Goal: Task Accomplishment & Management: Use online tool/utility

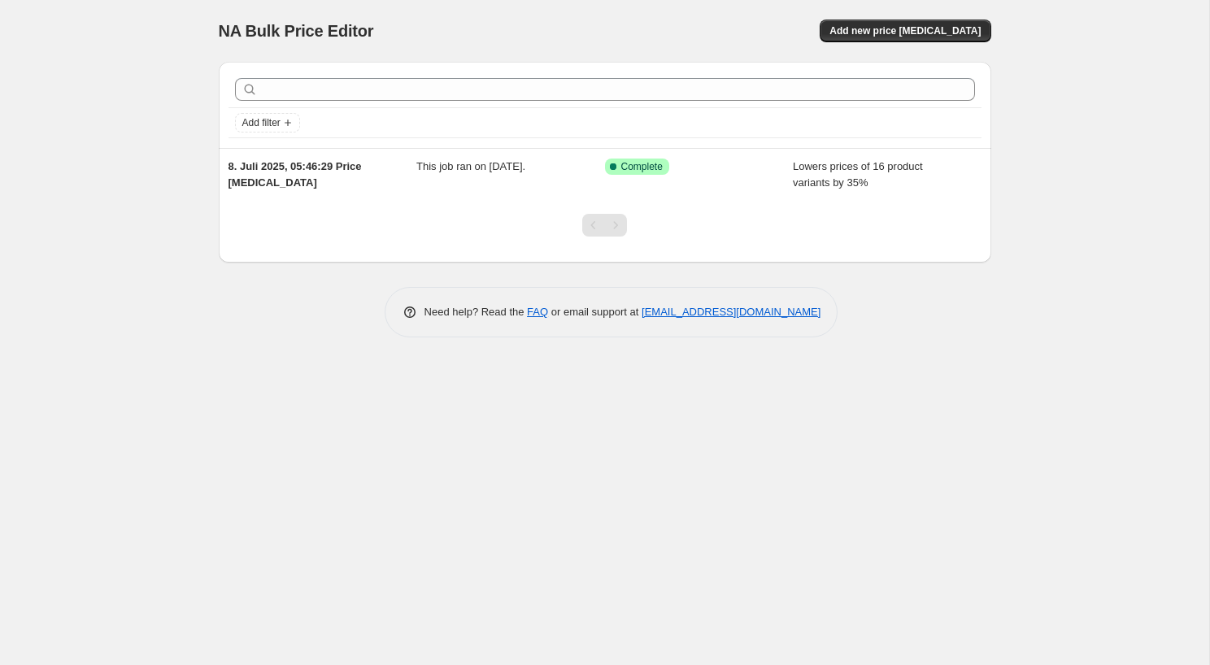
click at [161, 405] on div "NA Bulk Price Editor. This page is ready NA Bulk Price Editor Add new price [ME…" at bounding box center [604, 332] width 1209 height 665
click at [164, 359] on div "NA Bulk Price Editor. This page is ready NA Bulk Price Editor Add new price [ME…" at bounding box center [604, 332] width 1209 height 665
click at [915, 36] on span "Add new price [MEDICAL_DATA]" at bounding box center [904, 30] width 151 height 13
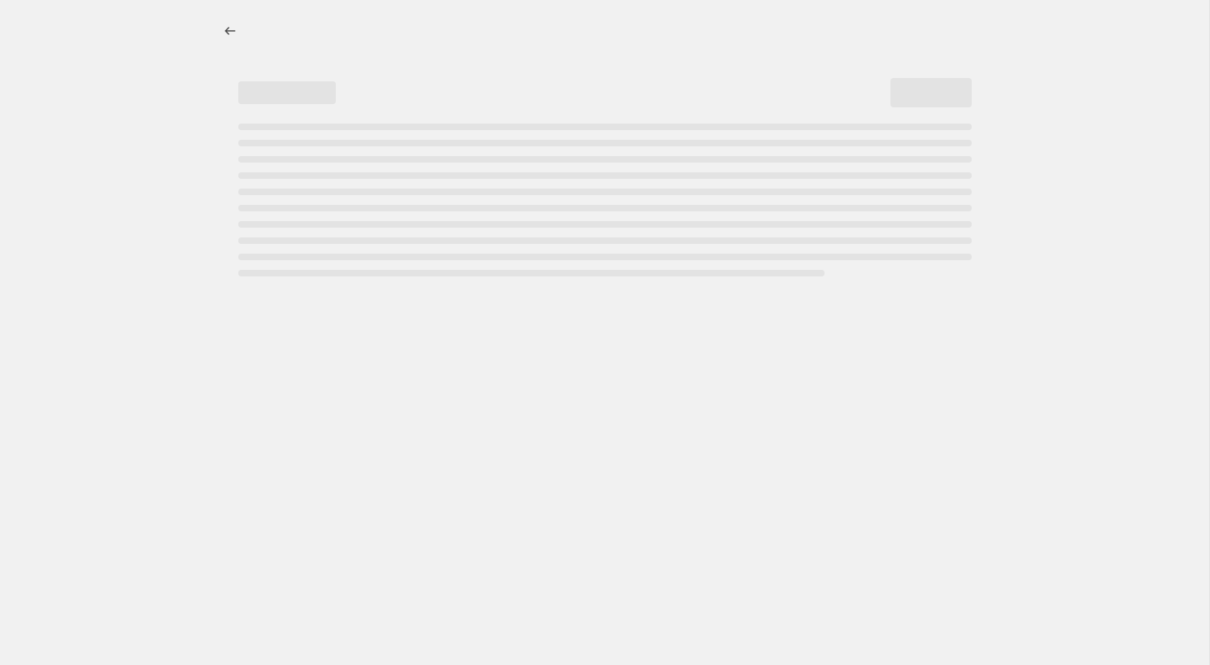
select select "percentage"
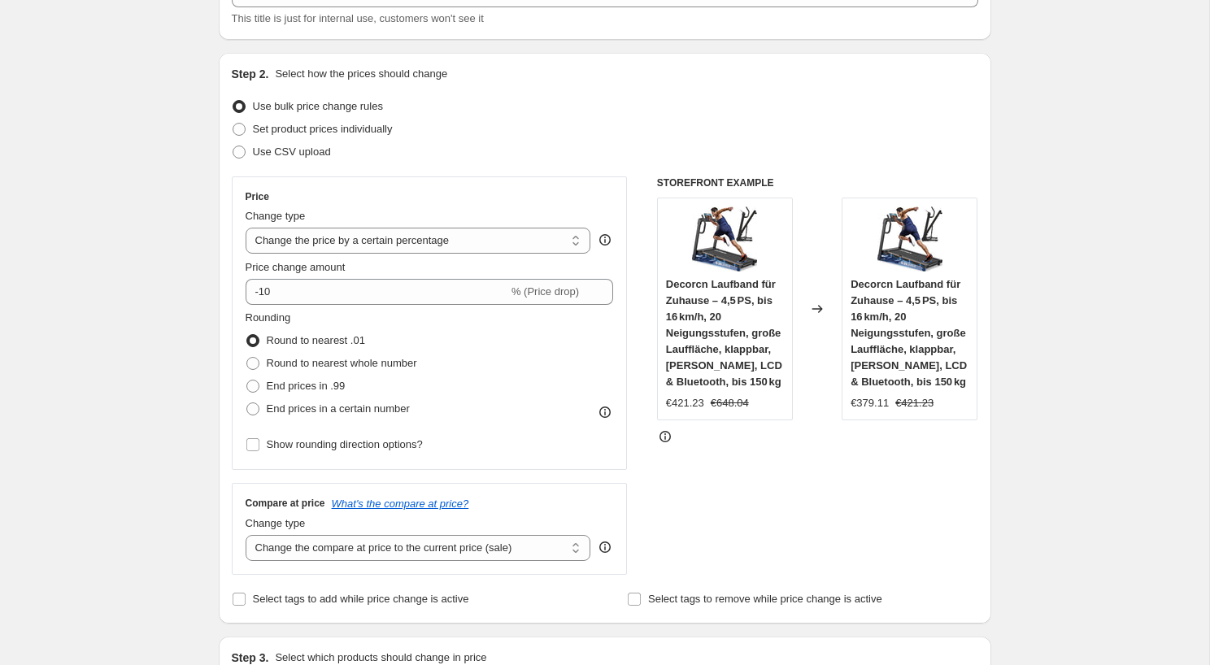
scroll to position [141, 0]
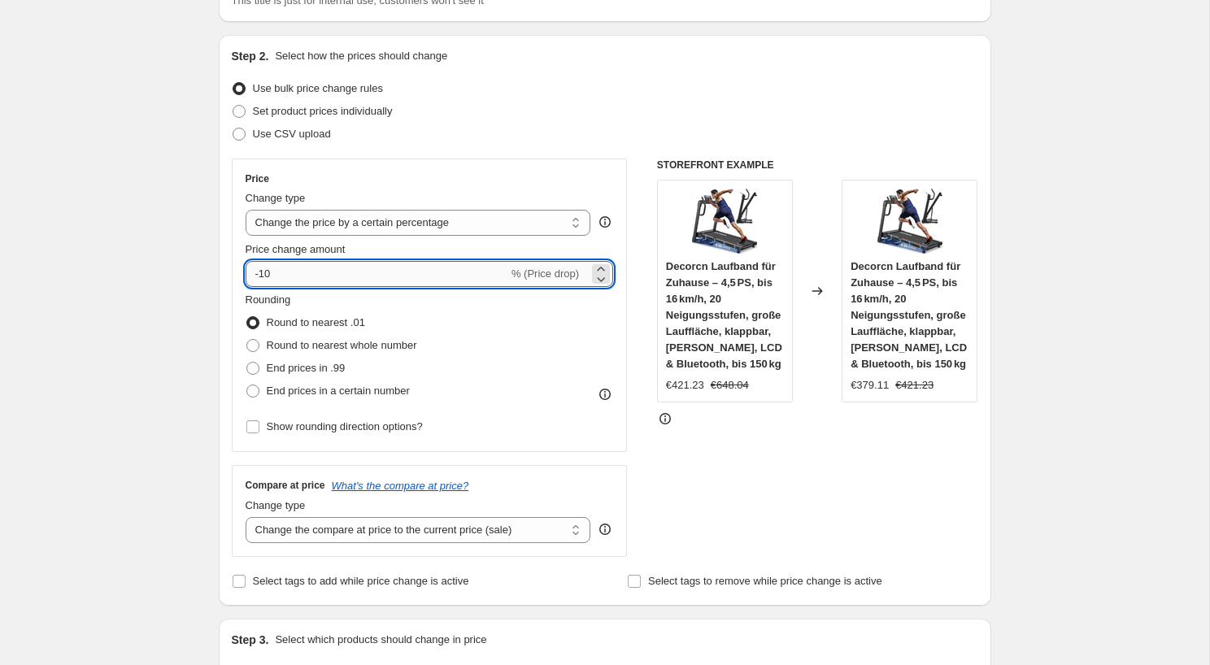
drag, startPoint x: 260, startPoint y: 276, endPoint x: 409, endPoint y: 283, distance: 148.9
click at [409, 283] on input "-10" at bounding box center [376, 274] width 263 height 26
type input "-7"
type input "-37"
type input "-37.9"
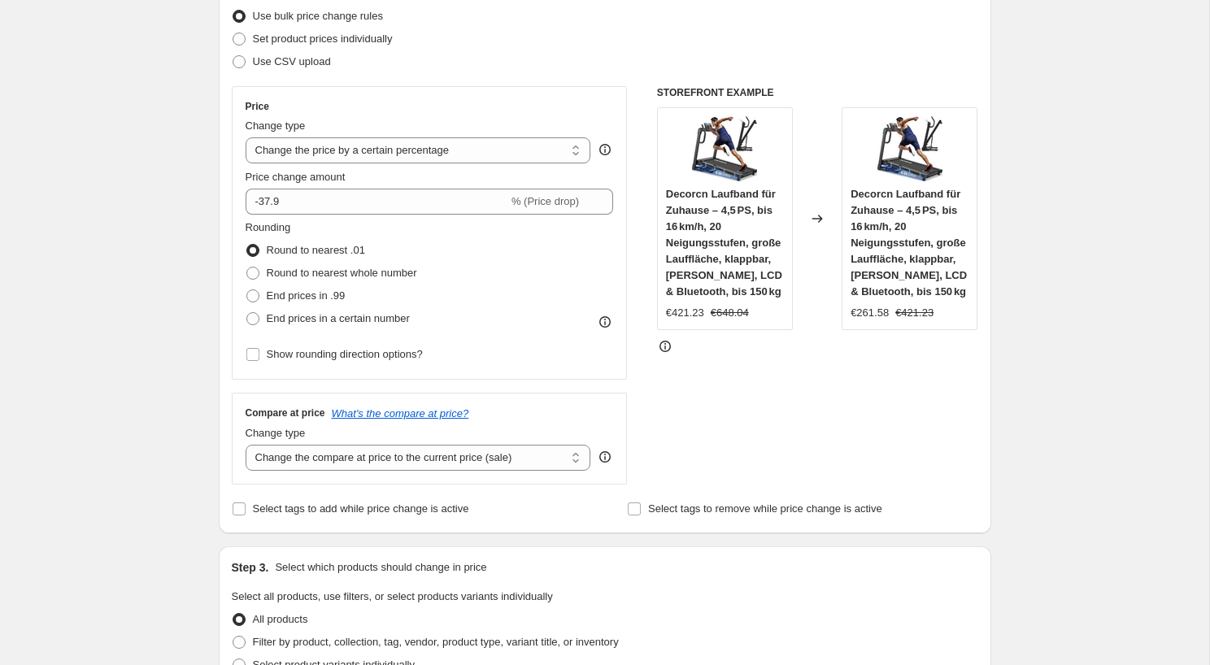
scroll to position [217, 0]
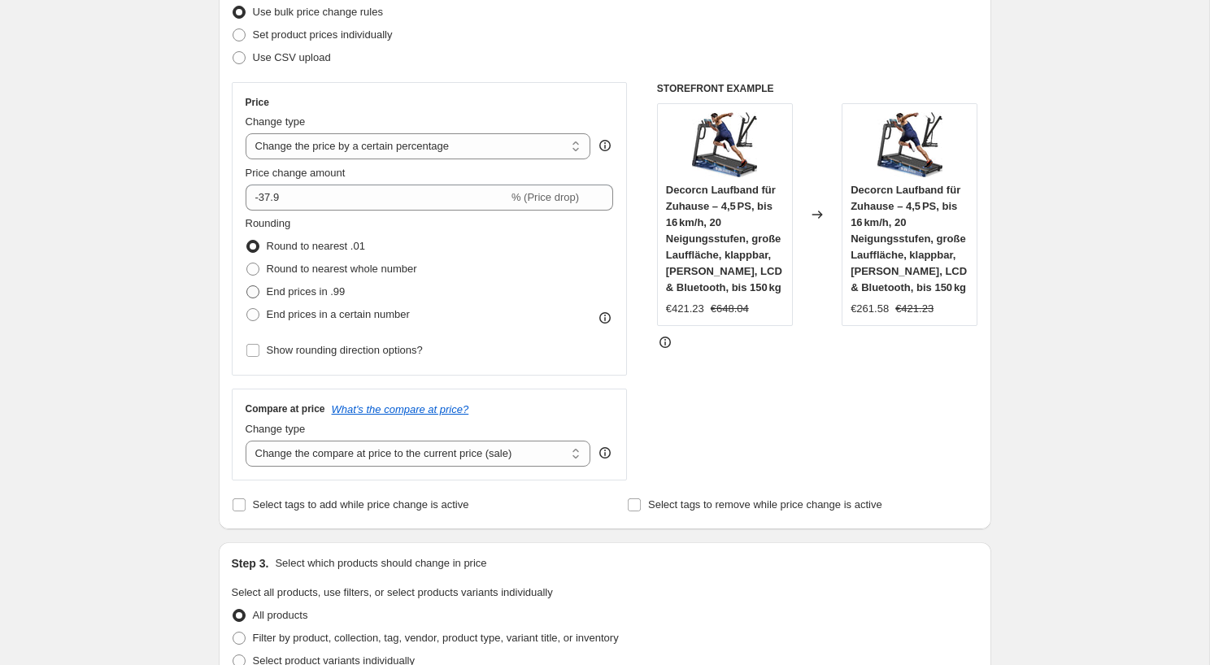
click at [293, 290] on span "End prices in .99" at bounding box center [306, 291] width 79 height 12
click at [247, 286] on input "End prices in .99" at bounding box center [246, 285] width 1 height 1
radio input "true"
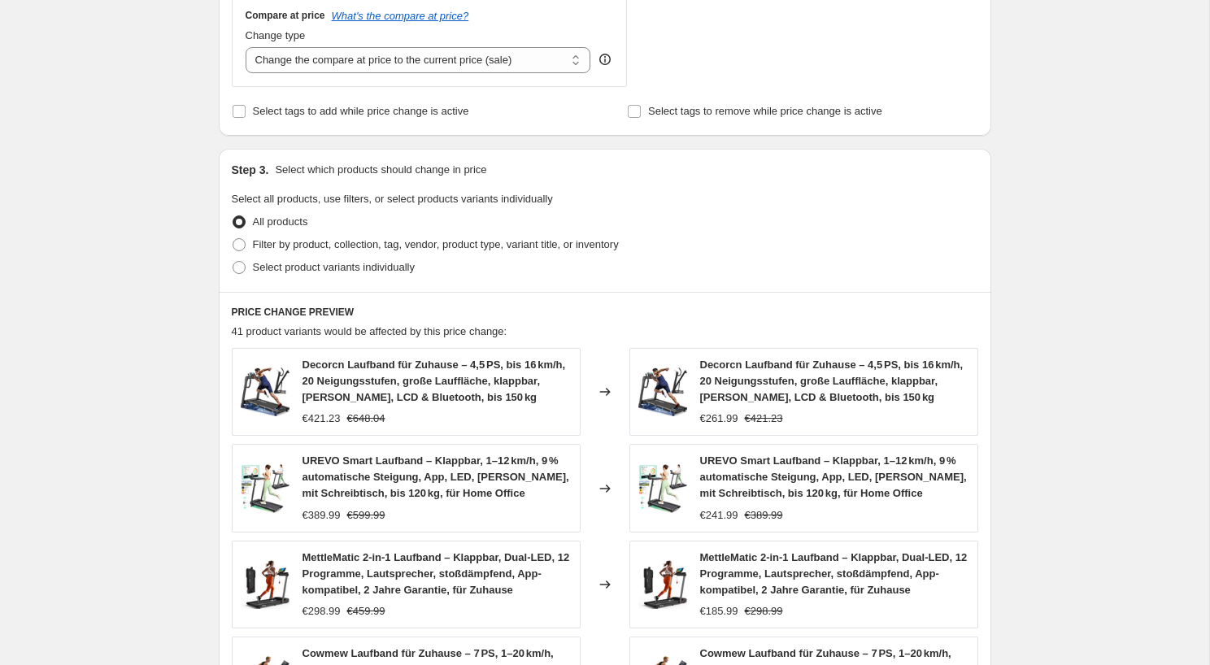
scroll to position [611, 0]
click at [380, 245] on span "Filter by product, collection, tag, vendor, product type, variant title, or inv…" at bounding box center [436, 243] width 366 height 12
click at [233, 238] on input "Filter by product, collection, tag, vendor, product type, variant title, or inv…" at bounding box center [232, 237] width 1 height 1
radio input "true"
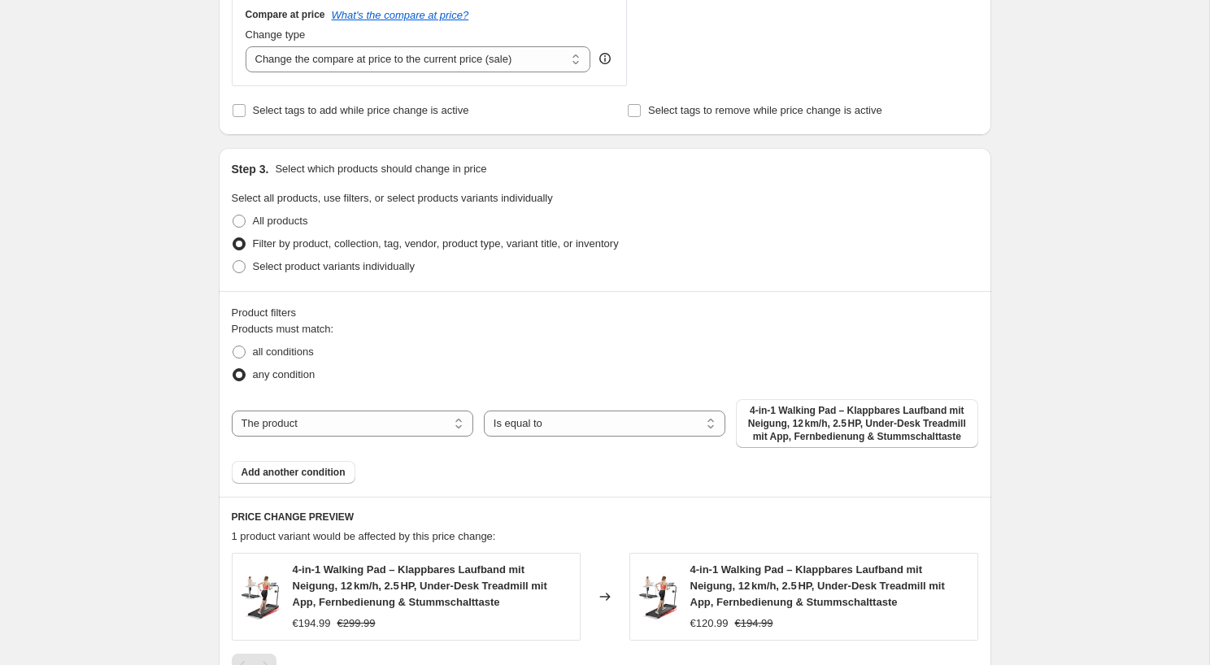
click at [861, 421] on span "4-in-1 Walking Pad – Klappbares Laufband mit Neigung, 12 km/h, 2.5 HP, Under-De…" at bounding box center [856, 423] width 222 height 39
click at [404, 424] on select "The product The product's collection The product's tag The product's vendor The…" at bounding box center [352, 424] width 241 height 26
select select "collection"
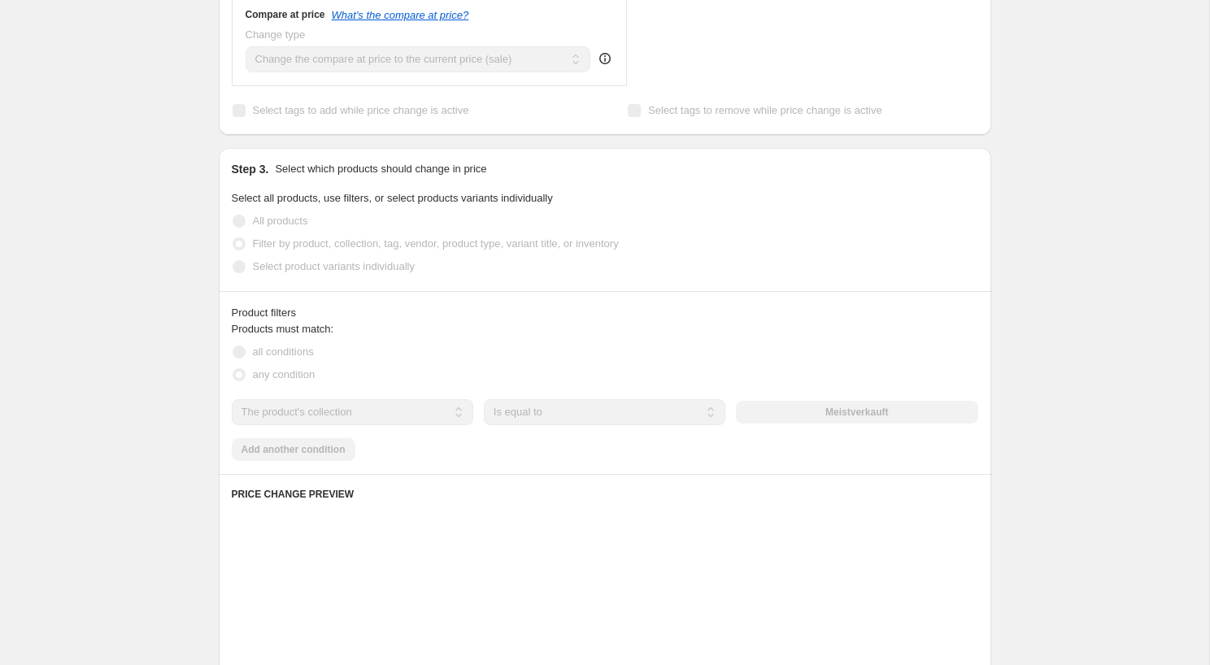
click at [873, 411] on div "The product The product's collection The product's tag The product's vendor The…" at bounding box center [605, 412] width 746 height 26
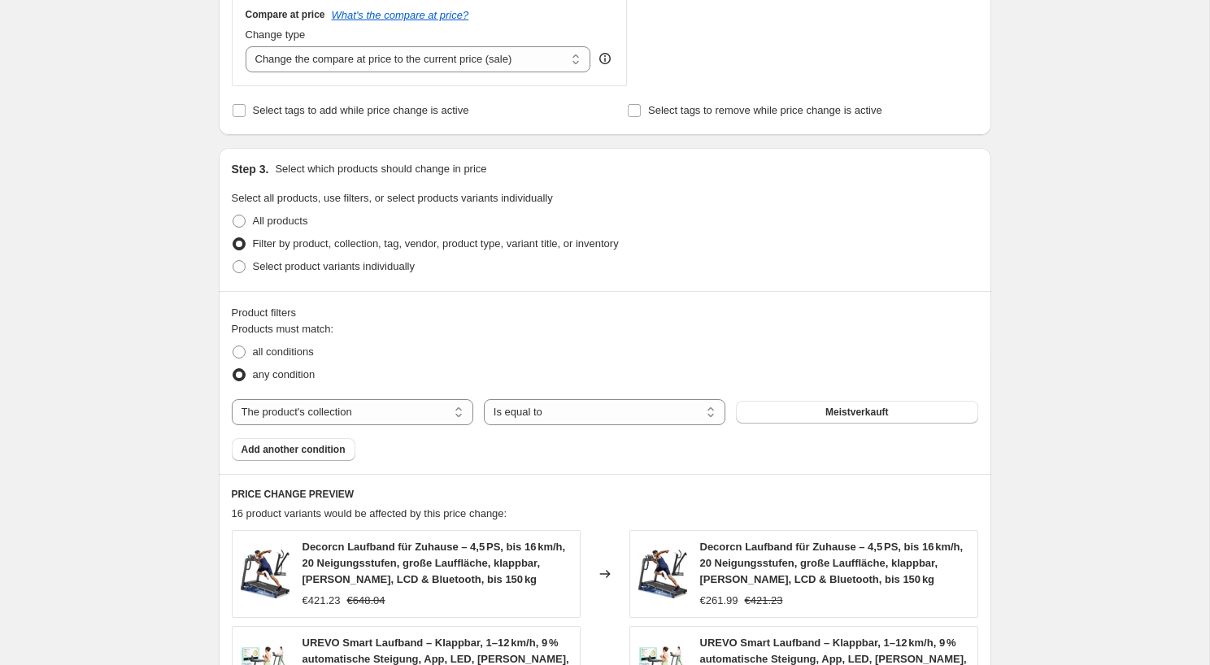
click at [873, 411] on span "Meistverkauft" at bounding box center [856, 412] width 63 height 13
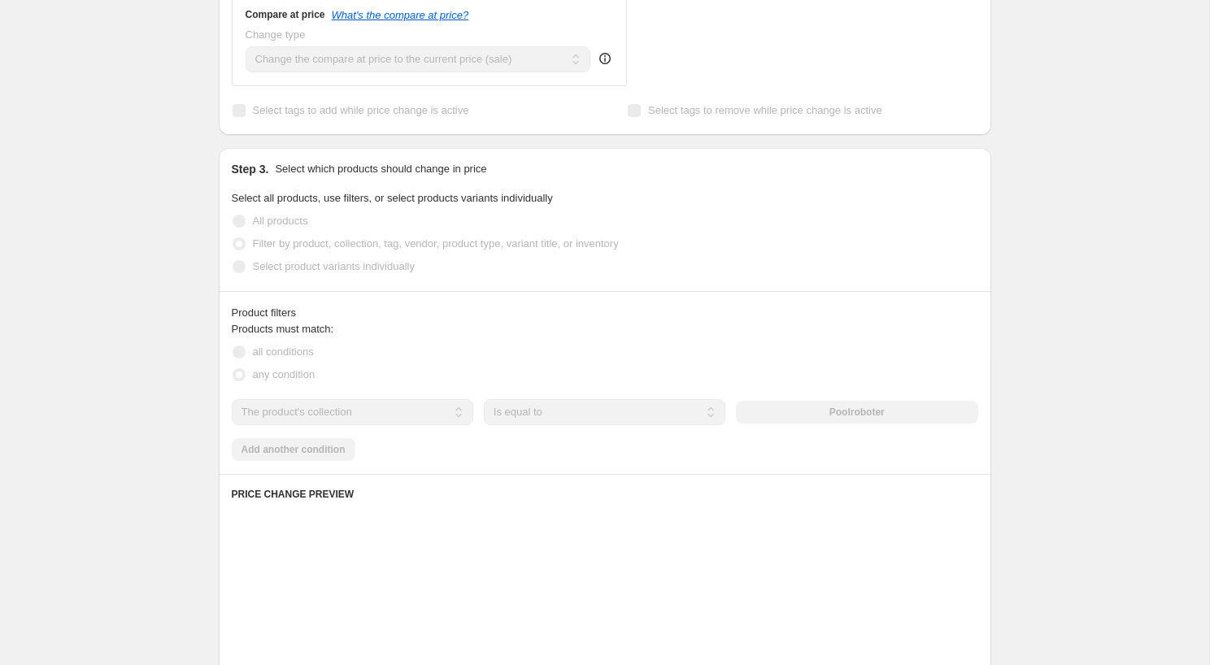
click at [219, 424] on div "Product filters Products must match: all conditions any condition The product T…" at bounding box center [605, 382] width 772 height 183
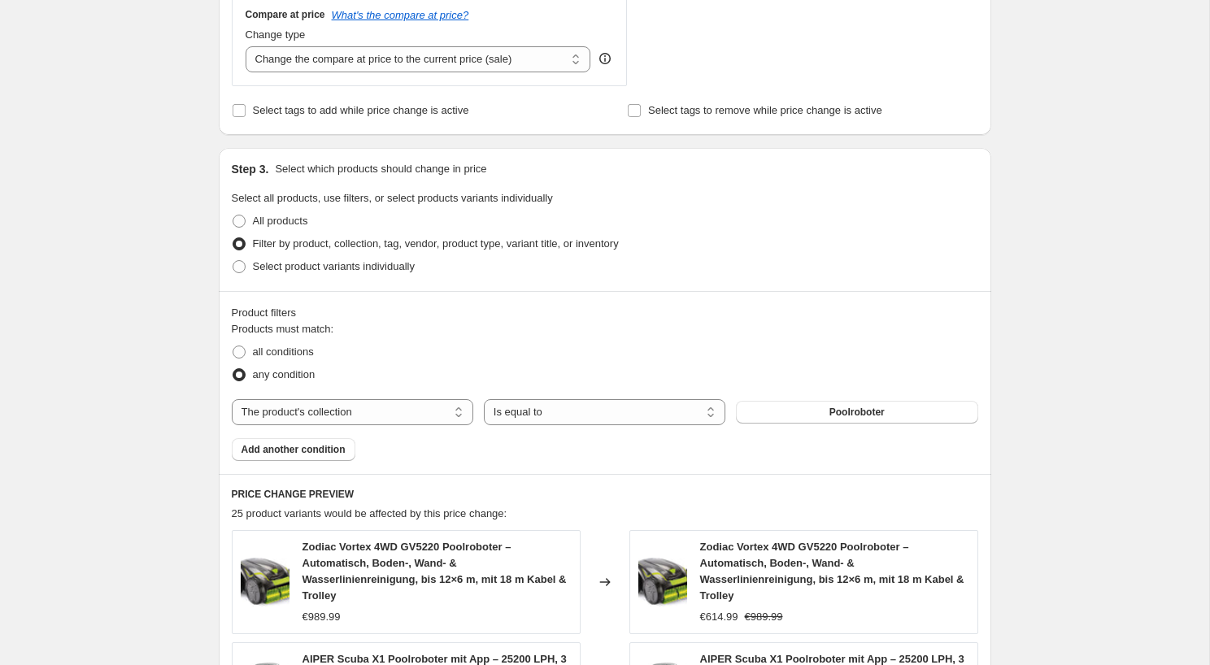
click at [166, 410] on div "Create new price [MEDICAL_DATA]. This page is ready Create new price [MEDICAL_D…" at bounding box center [604, 363] width 1209 height 1948
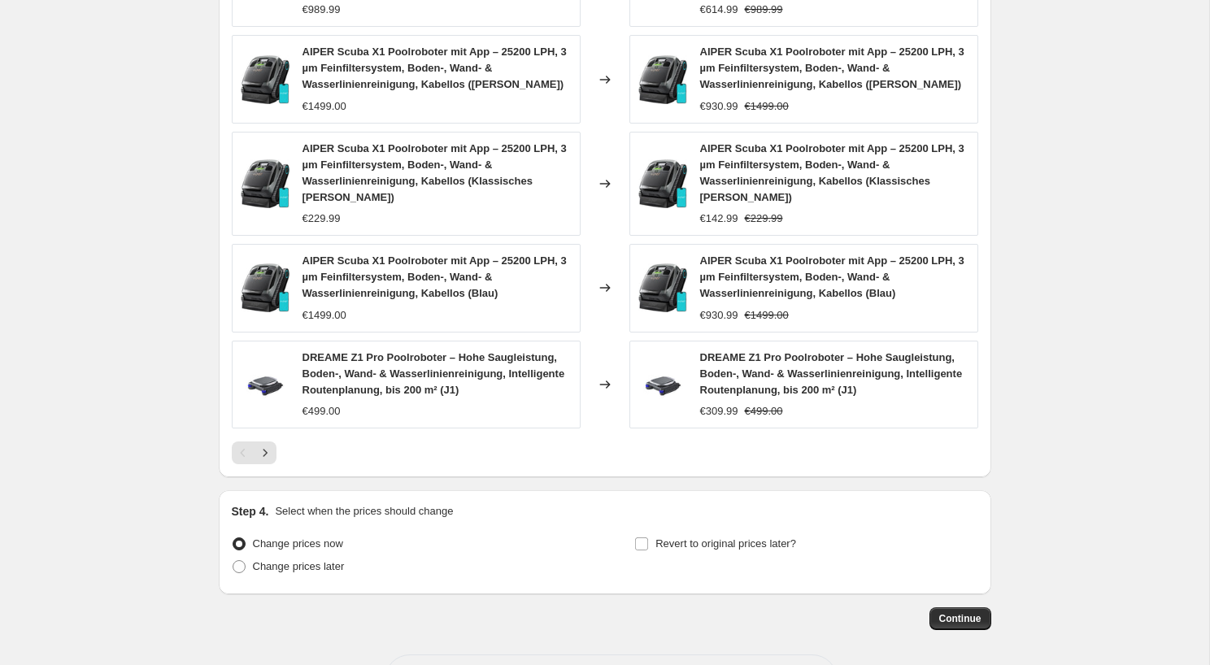
scroll to position [1250, 0]
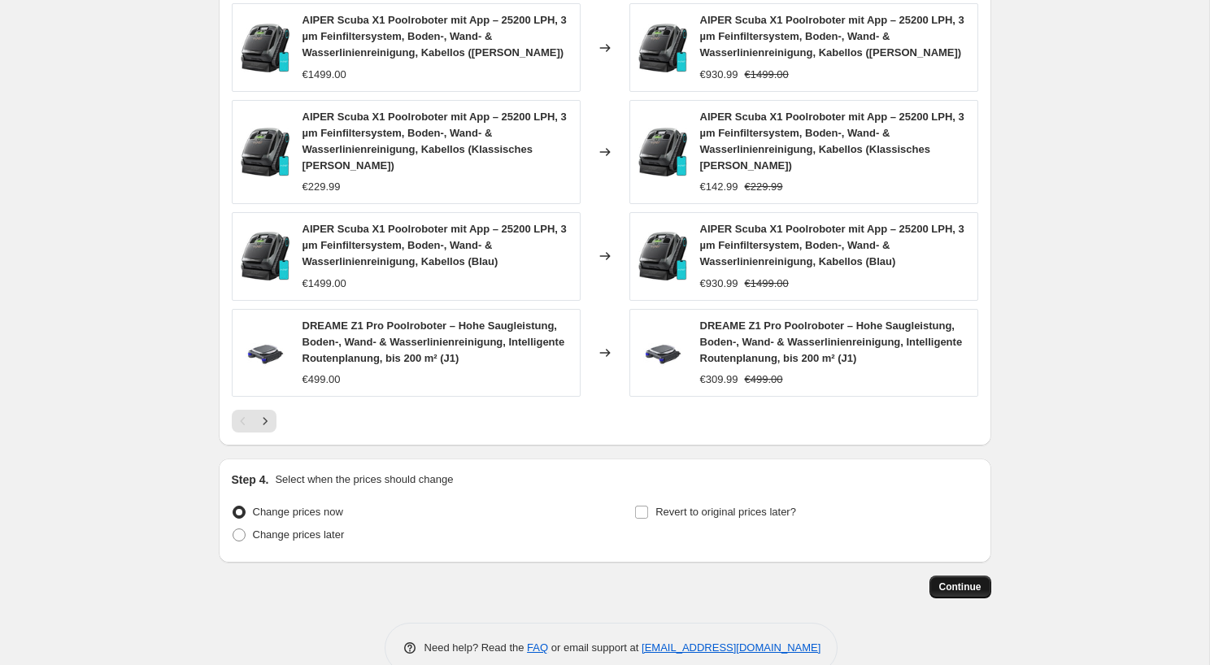
click at [954, 580] on span "Continue" at bounding box center [960, 586] width 42 height 13
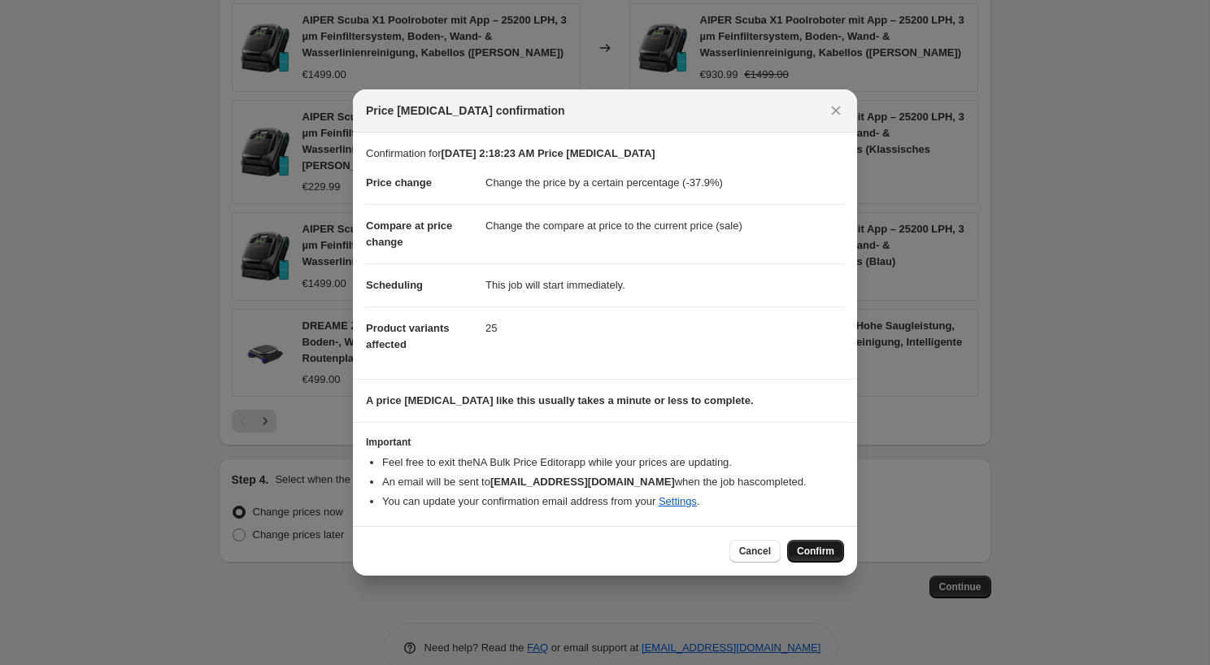
click at [815, 548] on span "Confirm" at bounding box center [815, 551] width 37 height 13
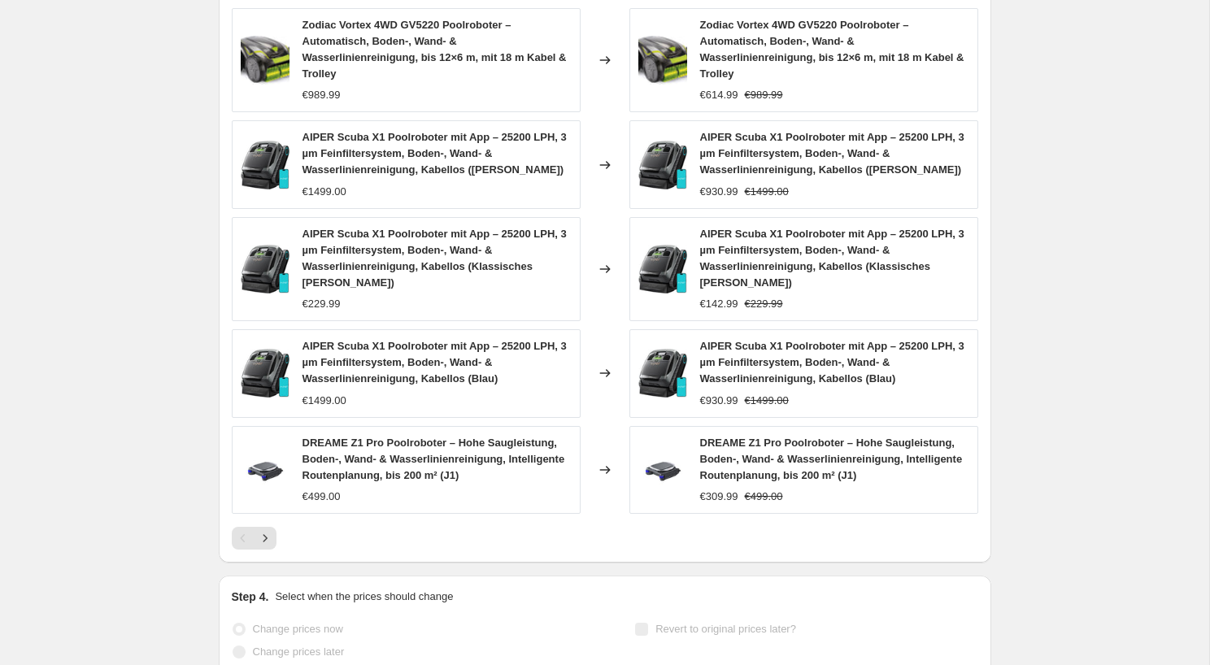
scroll to position [1292, 0]
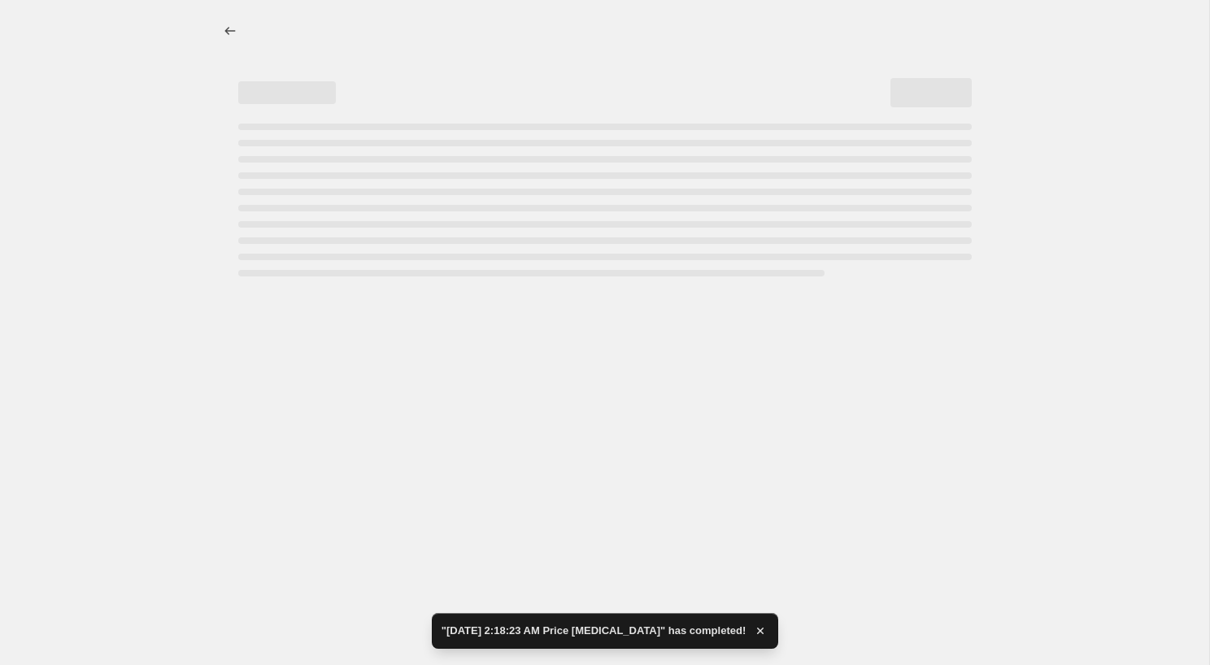
select select "percentage"
select select "collection"
